Goal: Use online tool/utility: Utilize a website feature to perform a specific function

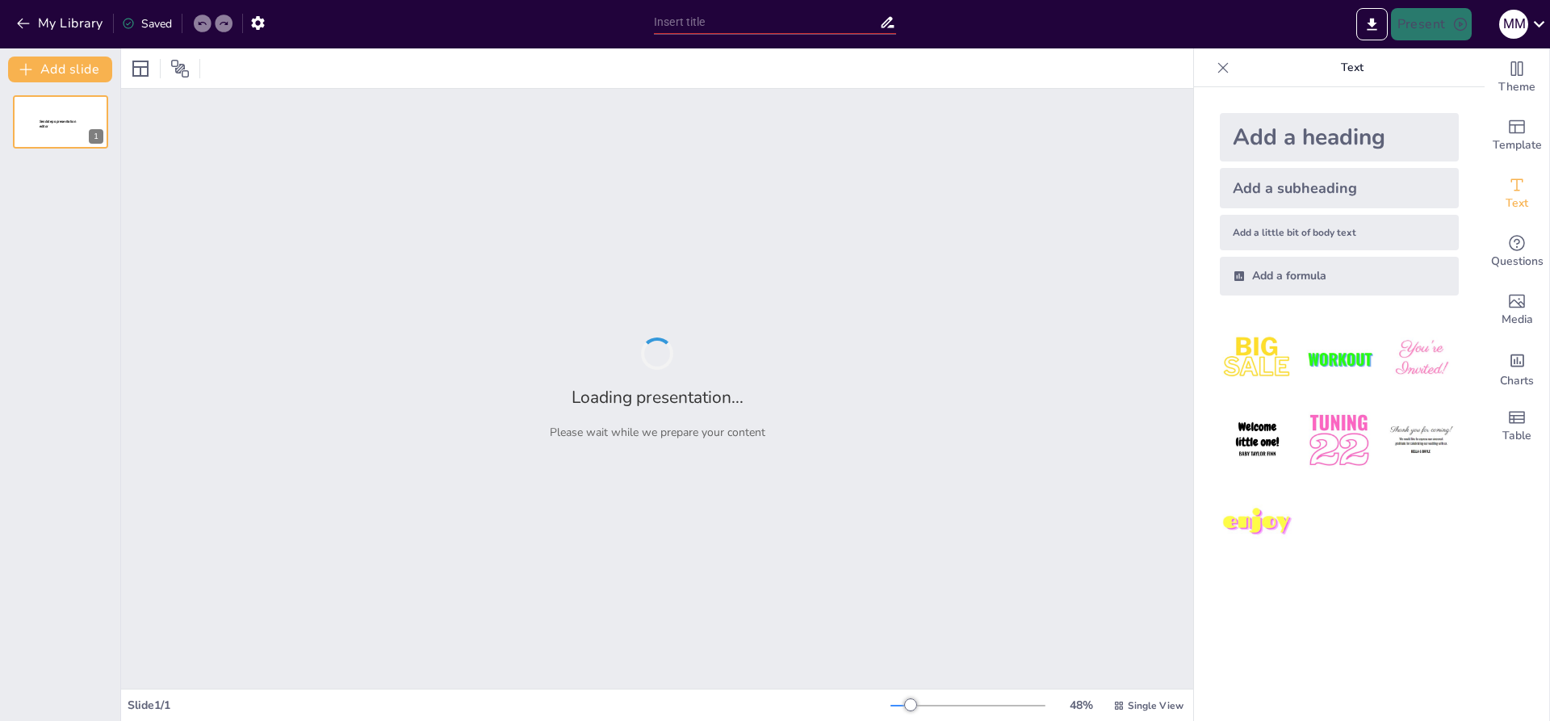
type input "Imported MAT GROUP Open Presentation (1).pptx"
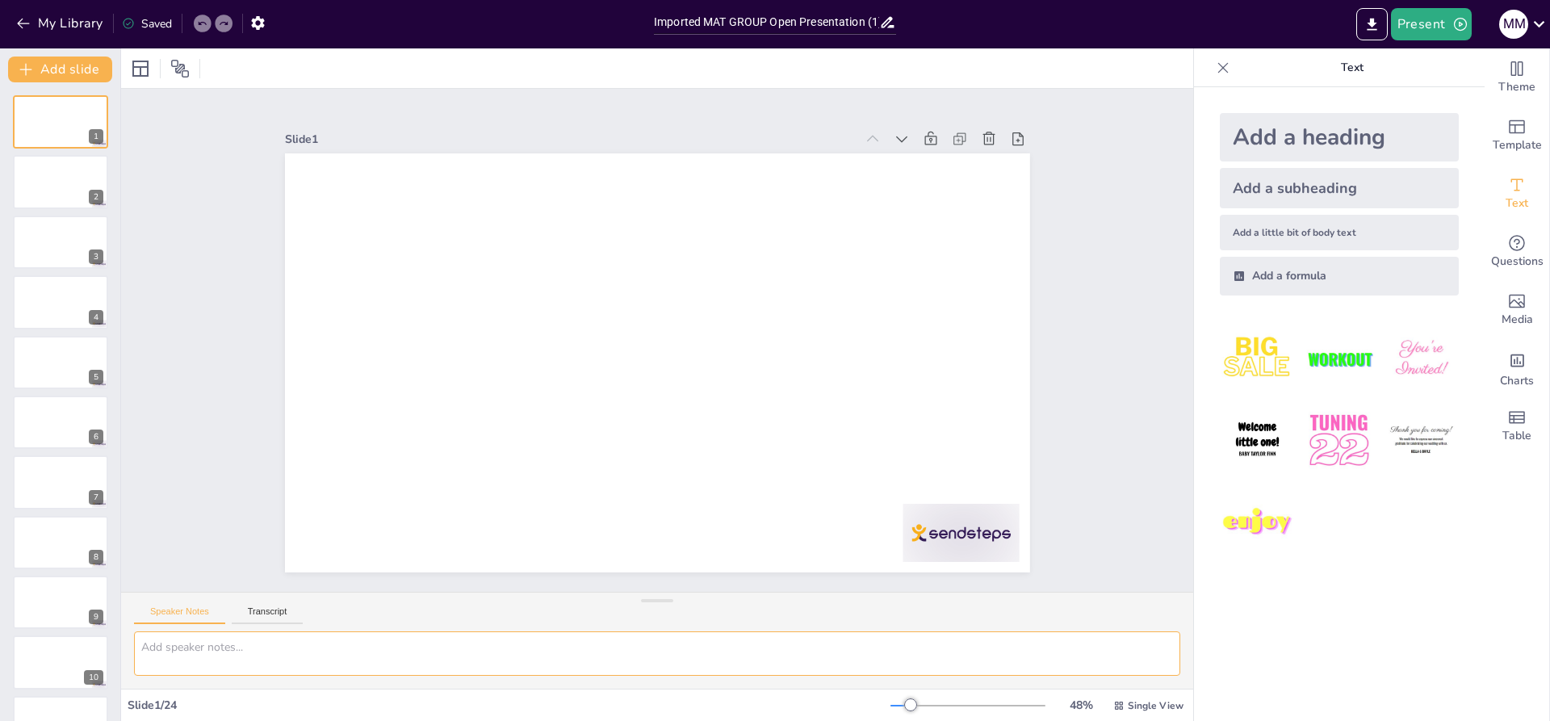
click at [426, 649] on textarea at bounding box center [657, 653] width 1046 height 44
type textarea "make it more innovative and improve the slides"
click at [1493, 148] on span "Template" at bounding box center [1517, 145] width 49 height 18
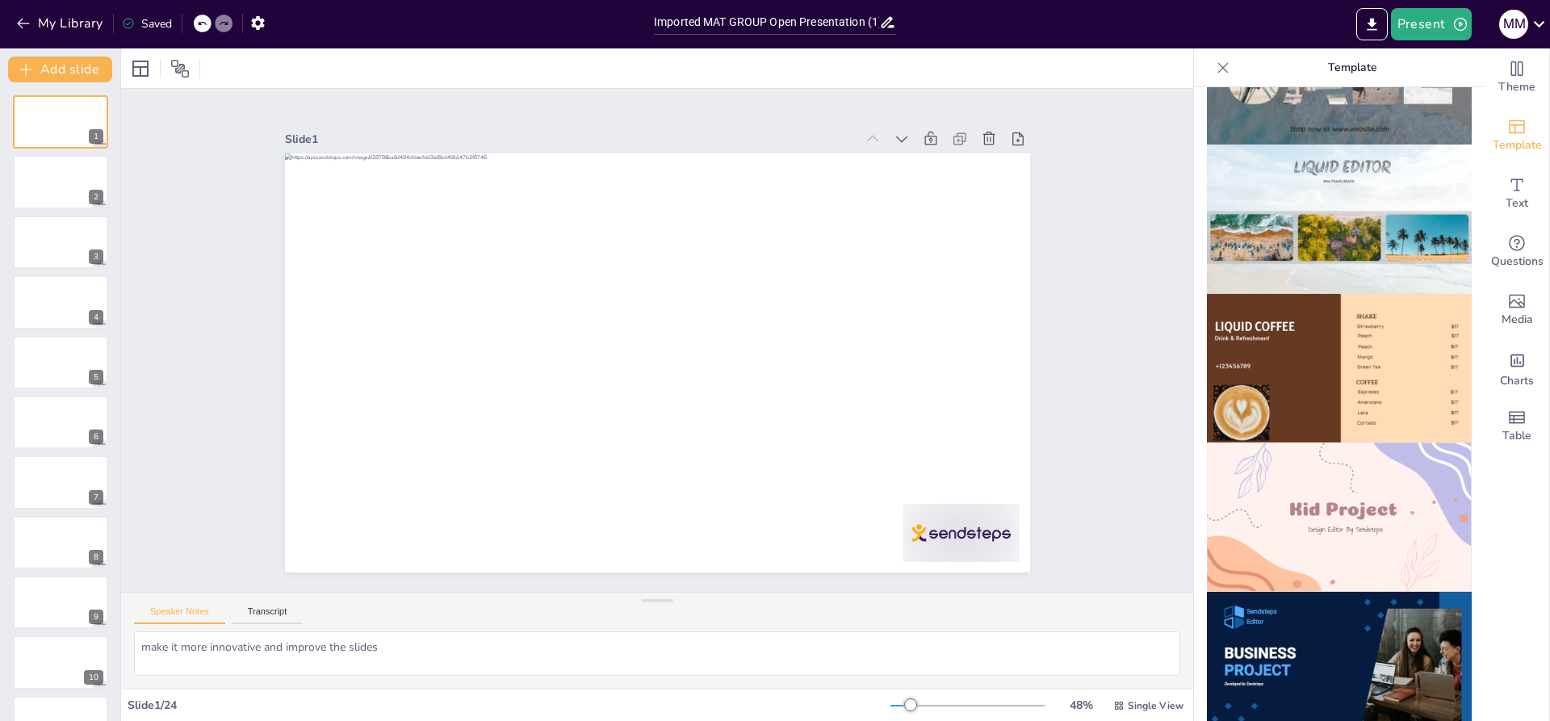
scroll to position [1050, 0]
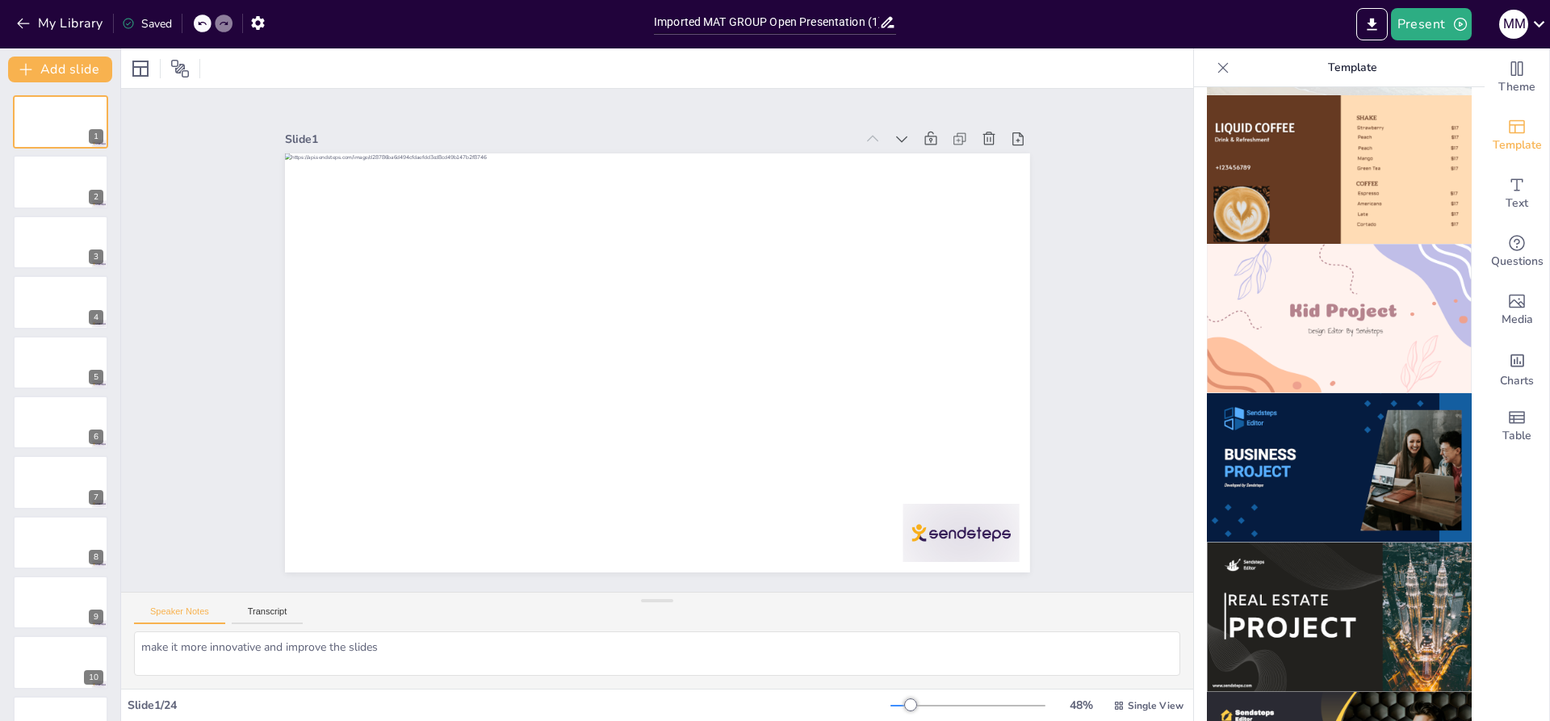
click at [1370, 406] on img at bounding box center [1339, 467] width 265 height 149
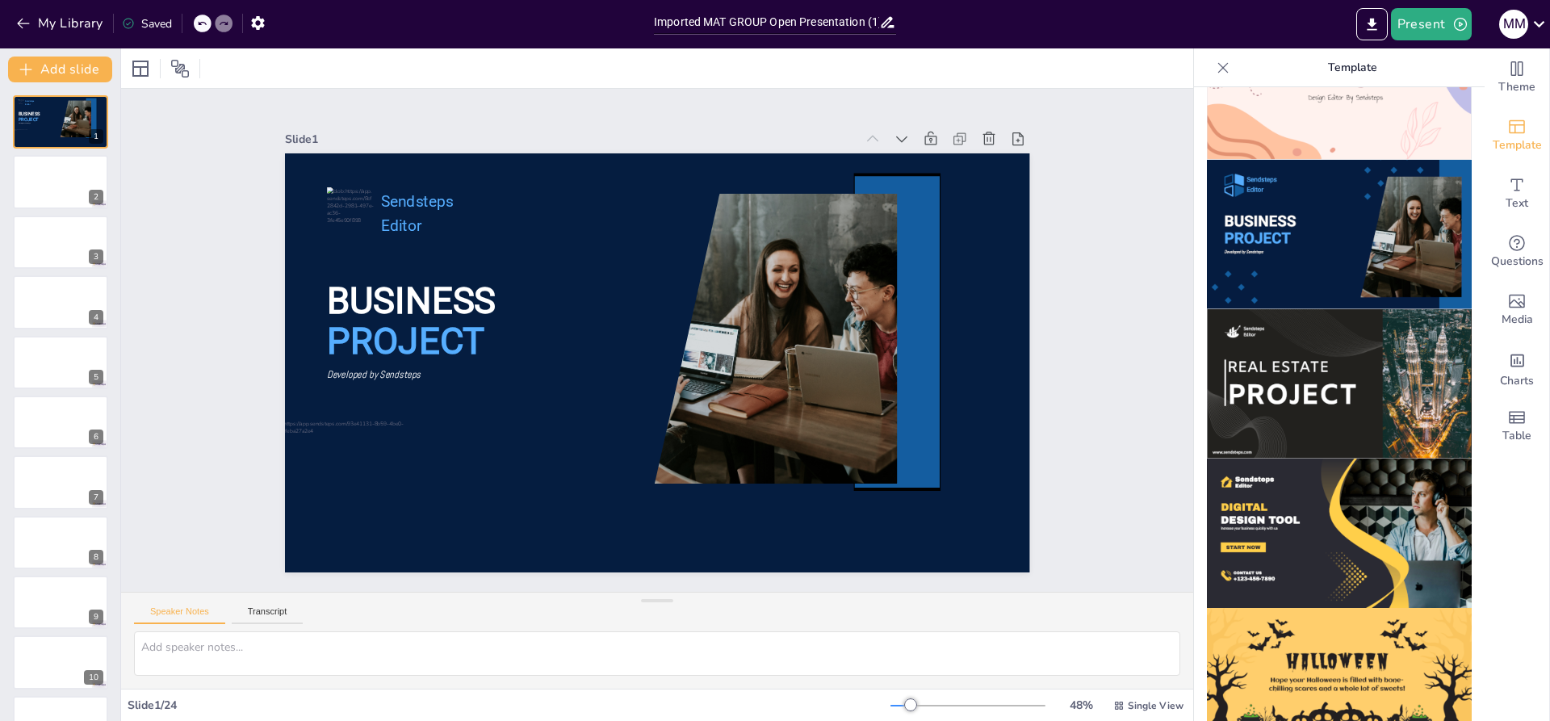
scroll to position [1292, 0]
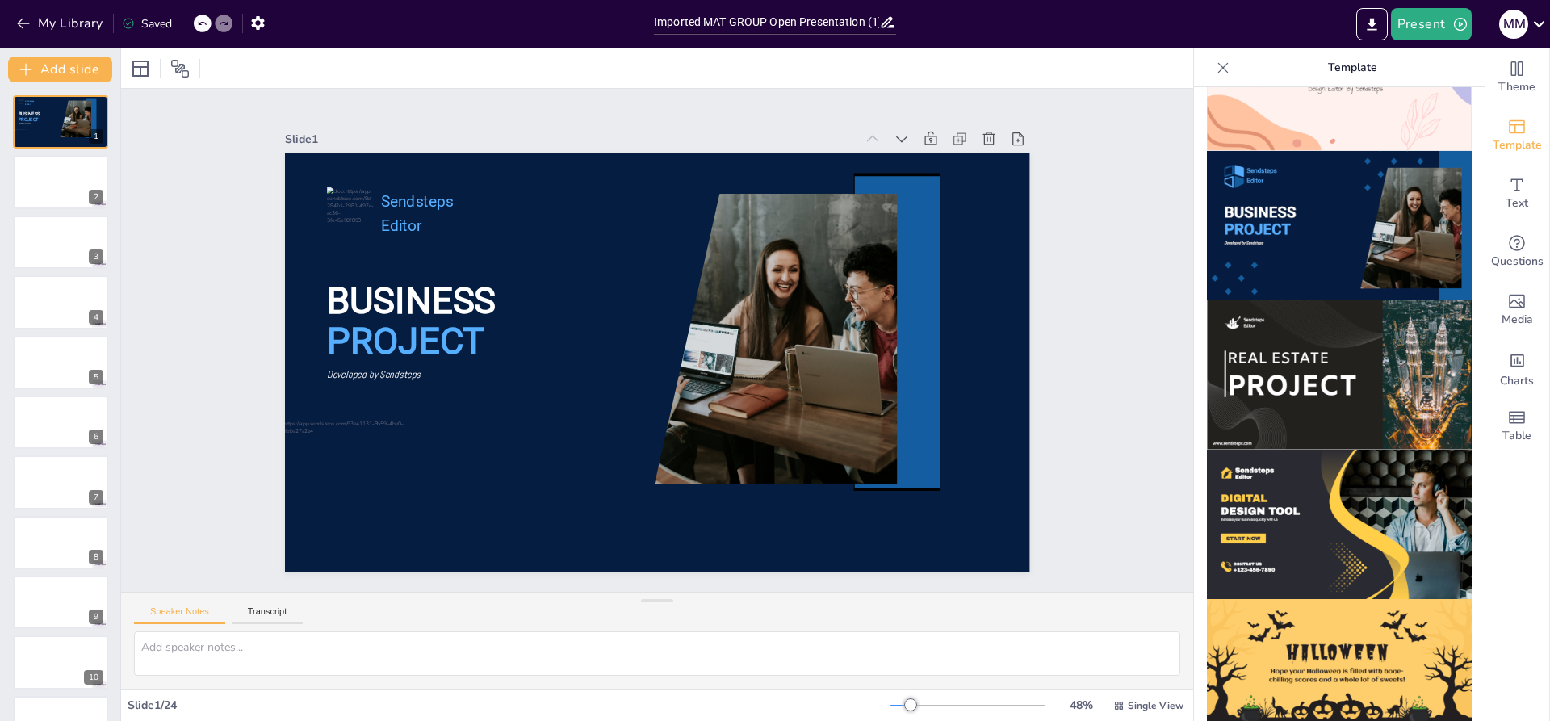
click at [1314, 366] on img at bounding box center [1339, 374] width 265 height 149
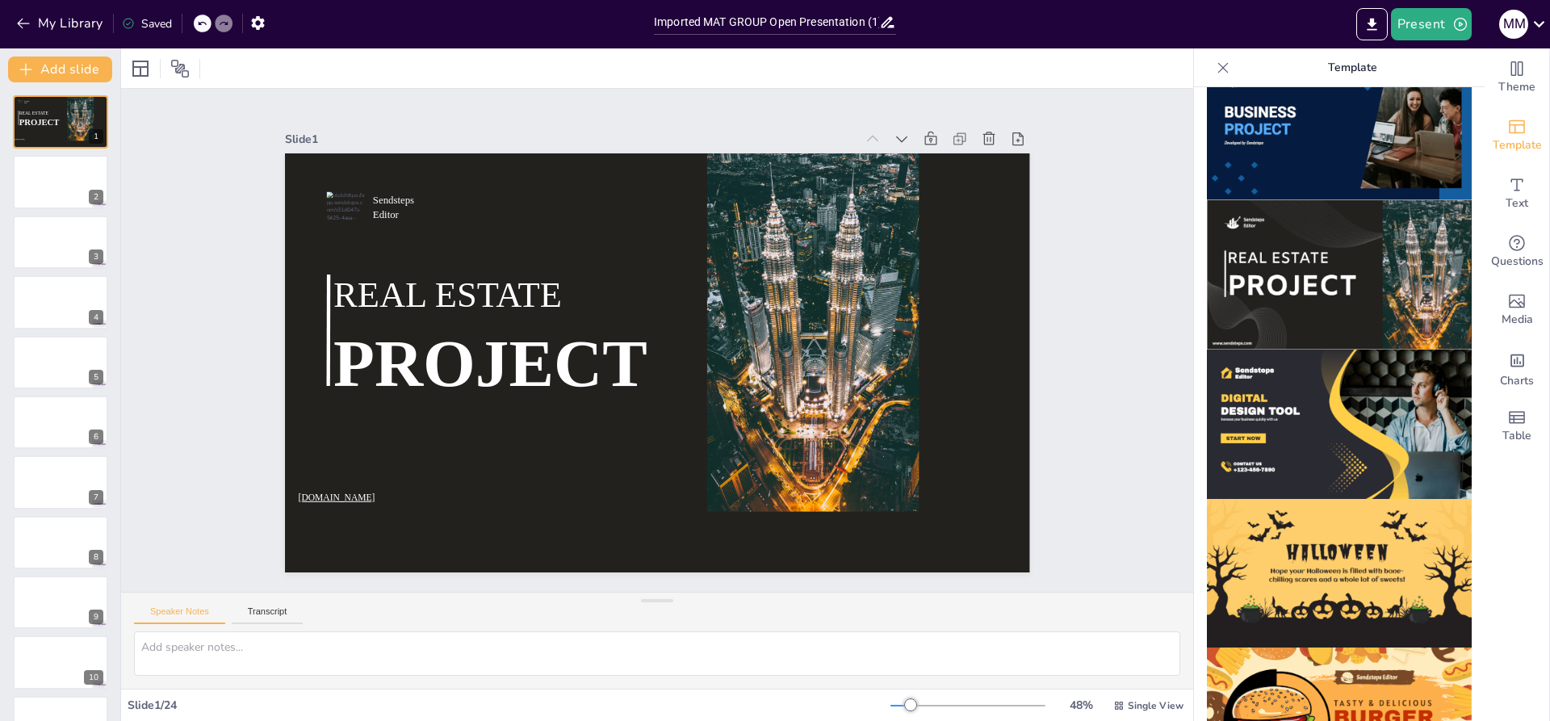
scroll to position [1417, 0]
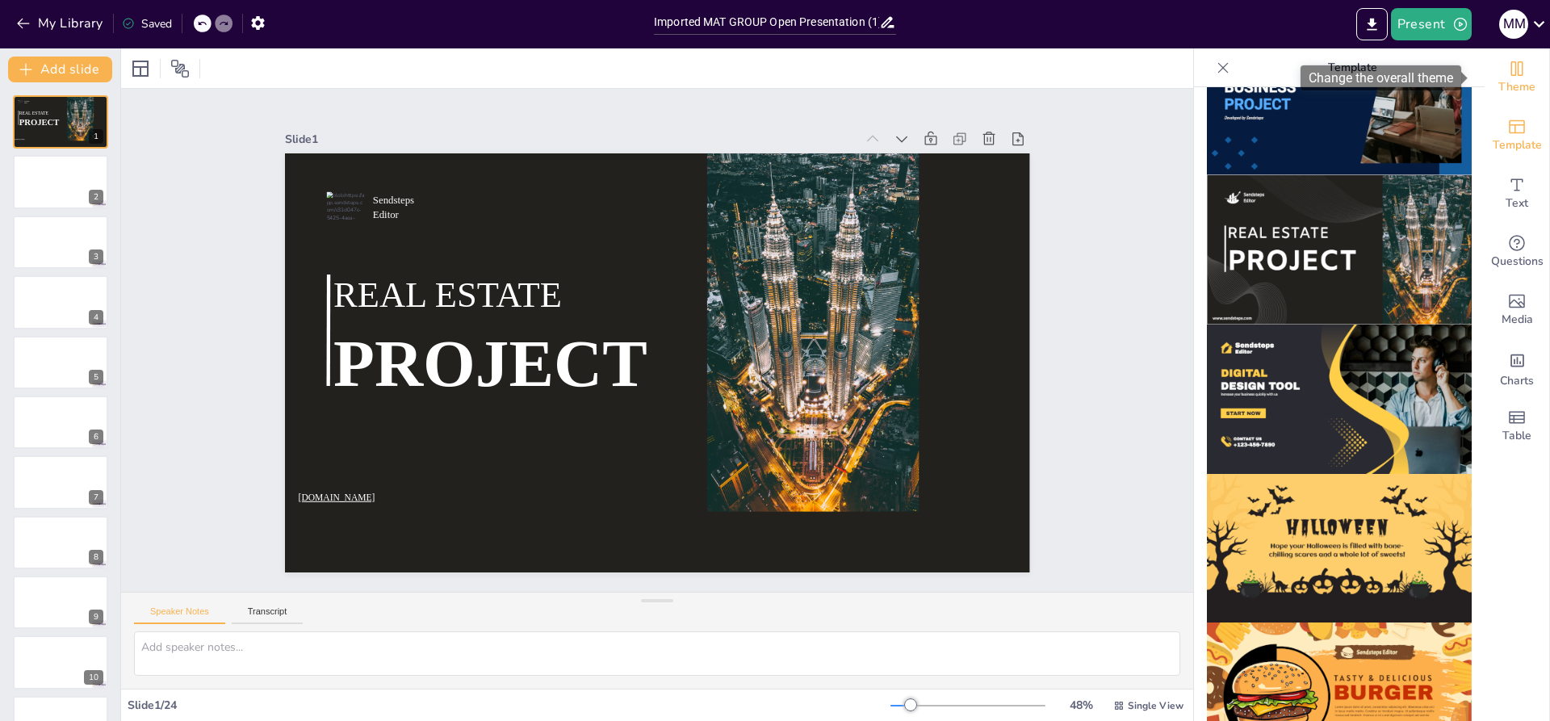
click at [1507, 69] on icon "Change the overall theme" at bounding box center [1516, 68] width 19 height 19
